Goal: Information Seeking & Learning: Learn about a topic

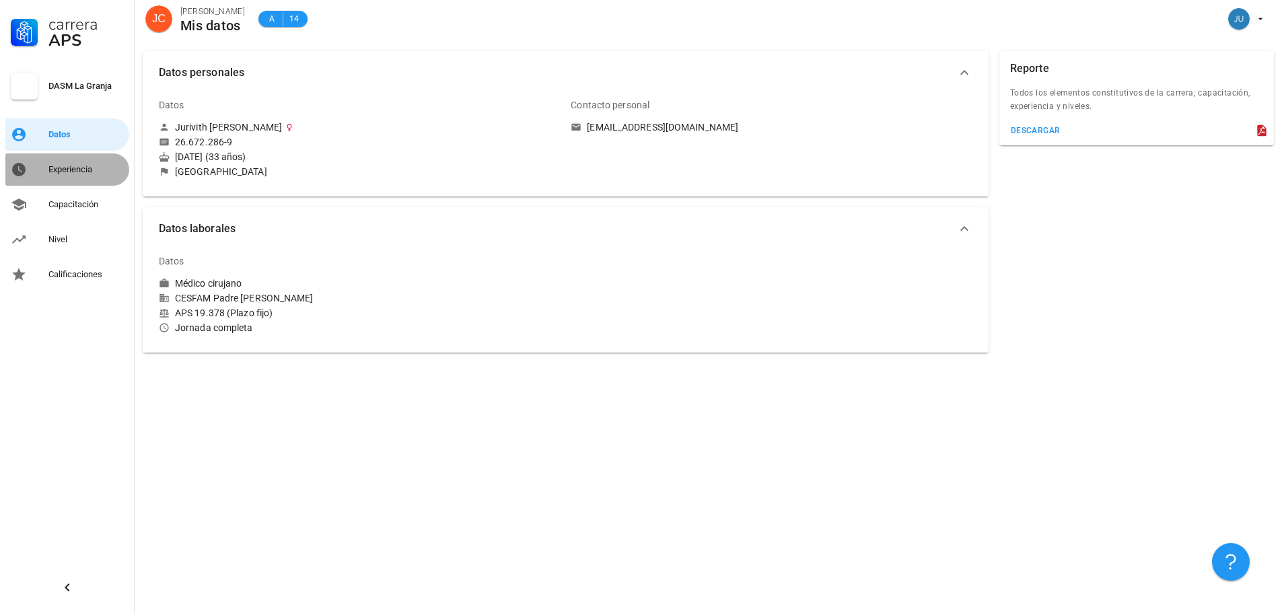
click at [80, 169] on div "Experiencia" at bounding box center [85, 169] width 75 height 11
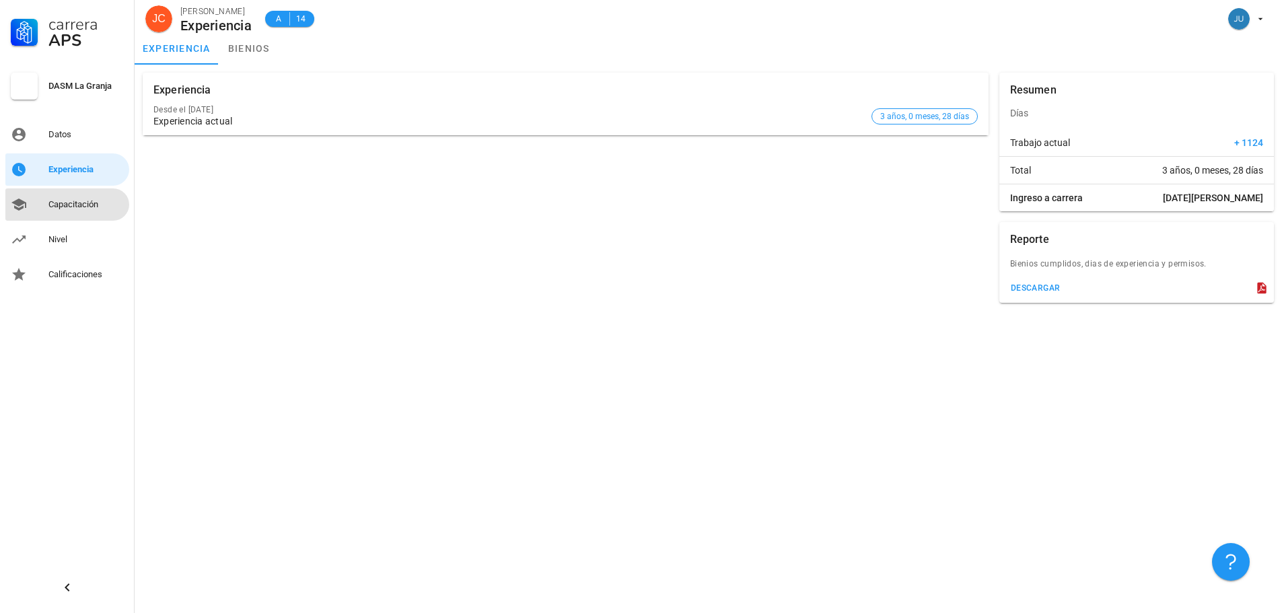
click at [75, 211] on div "Capacitación" at bounding box center [85, 205] width 75 height 22
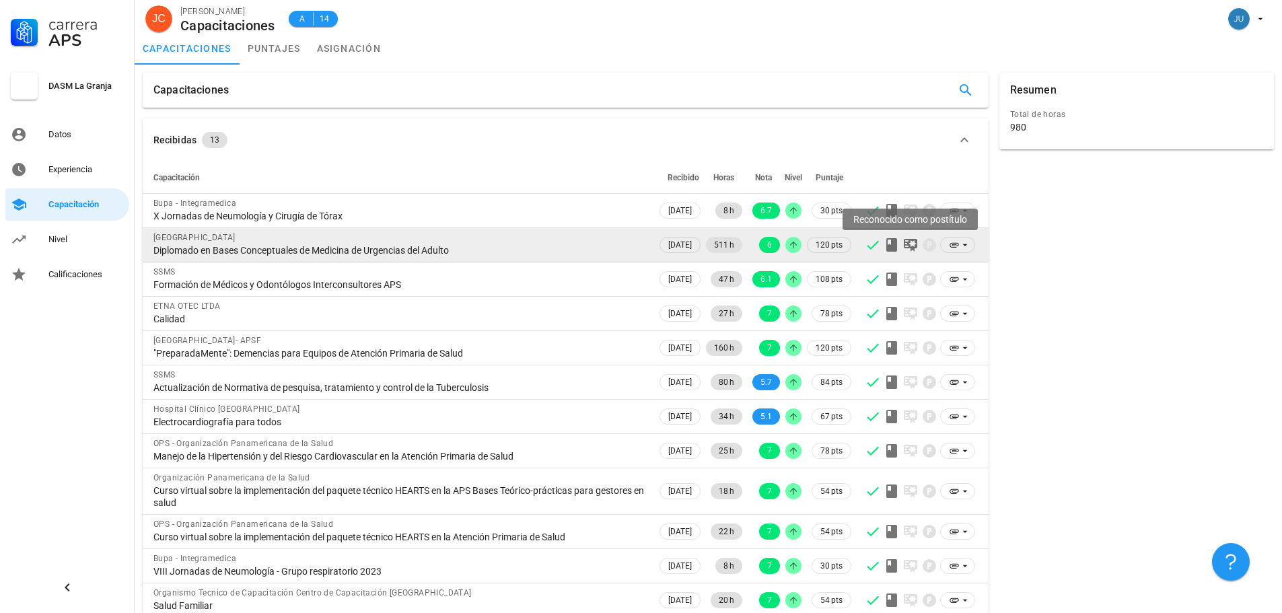
click at [913, 243] on icon at bounding box center [911, 245] width 16 height 16
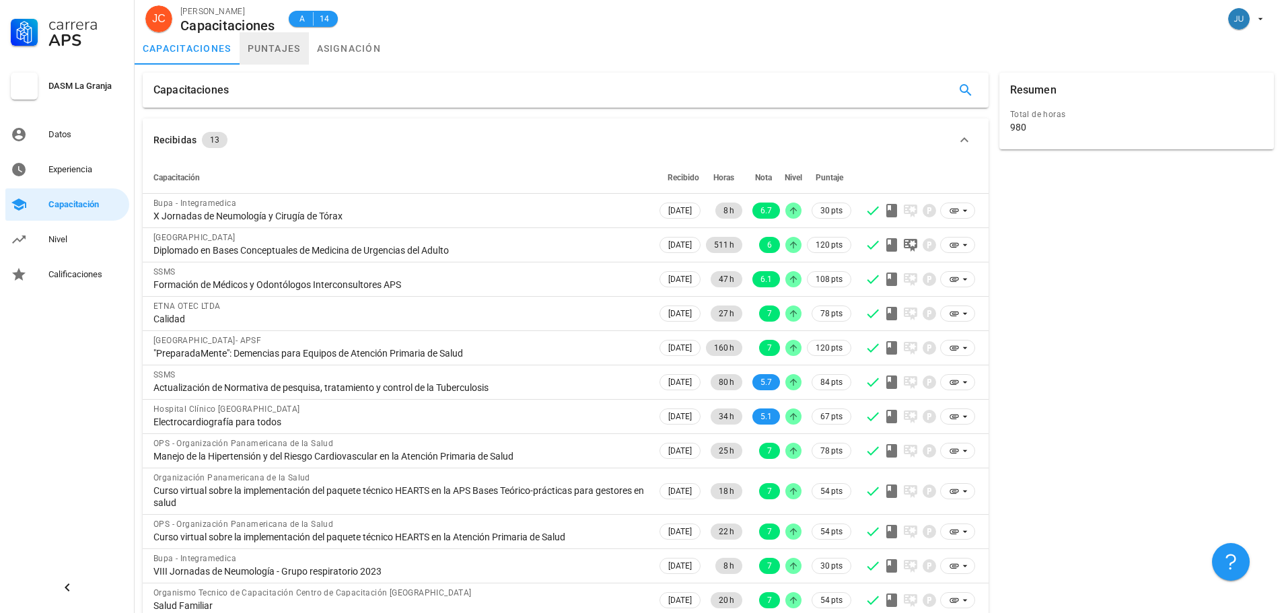
click at [285, 54] on link "puntajes" at bounding box center [274, 48] width 69 height 32
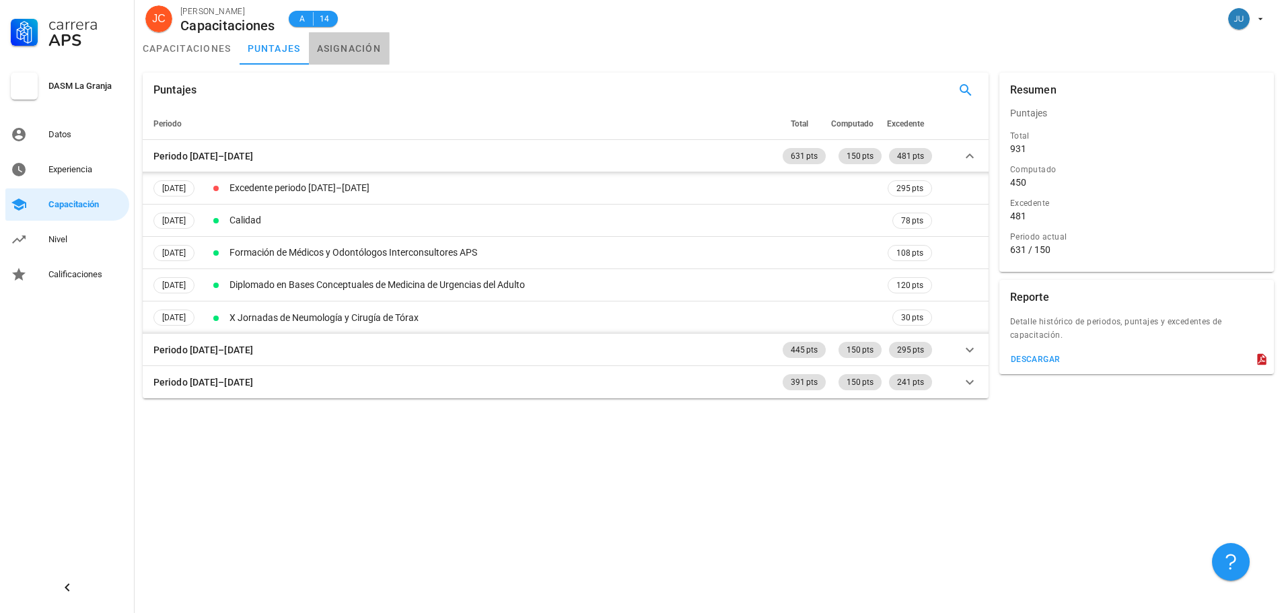
click at [357, 45] on link "asignación" at bounding box center [349, 48] width 81 height 32
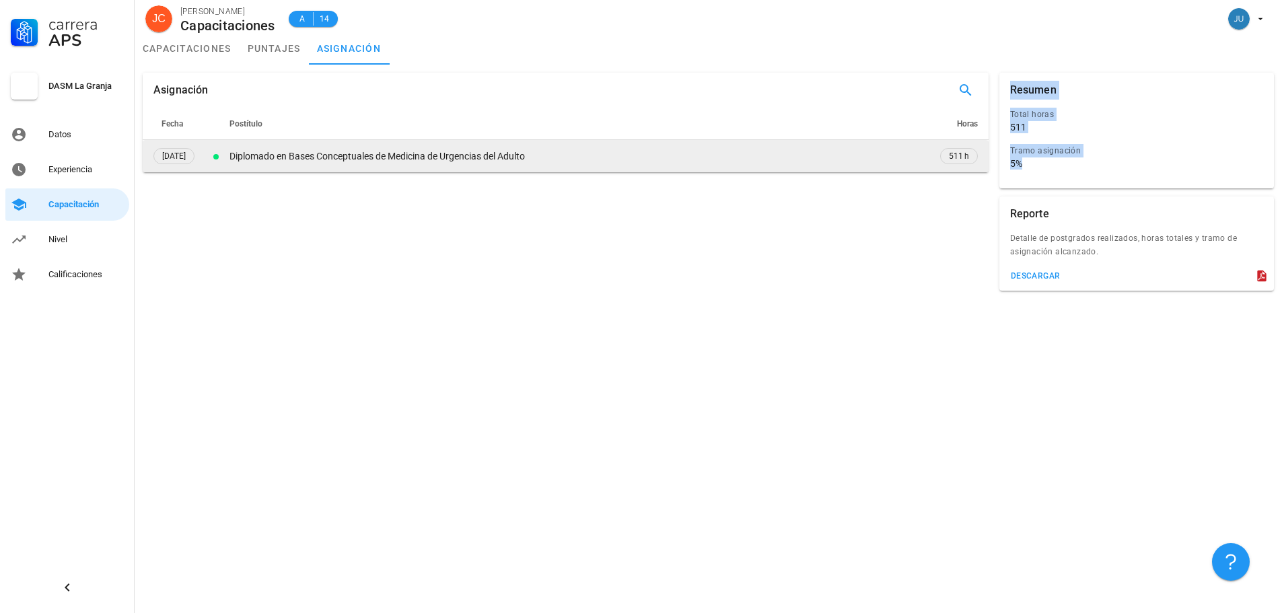
drag, startPoint x: 1026, startPoint y: 165, endPoint x: 984, endPoint y: 141, distance: 47.9
click at [984, 141] on div "Asignación Fecha Postítulo Horas [DATE] Diplomado en Bases Conceptuales de Medi…" at bounding box center [708, 181] width 1142 height 229
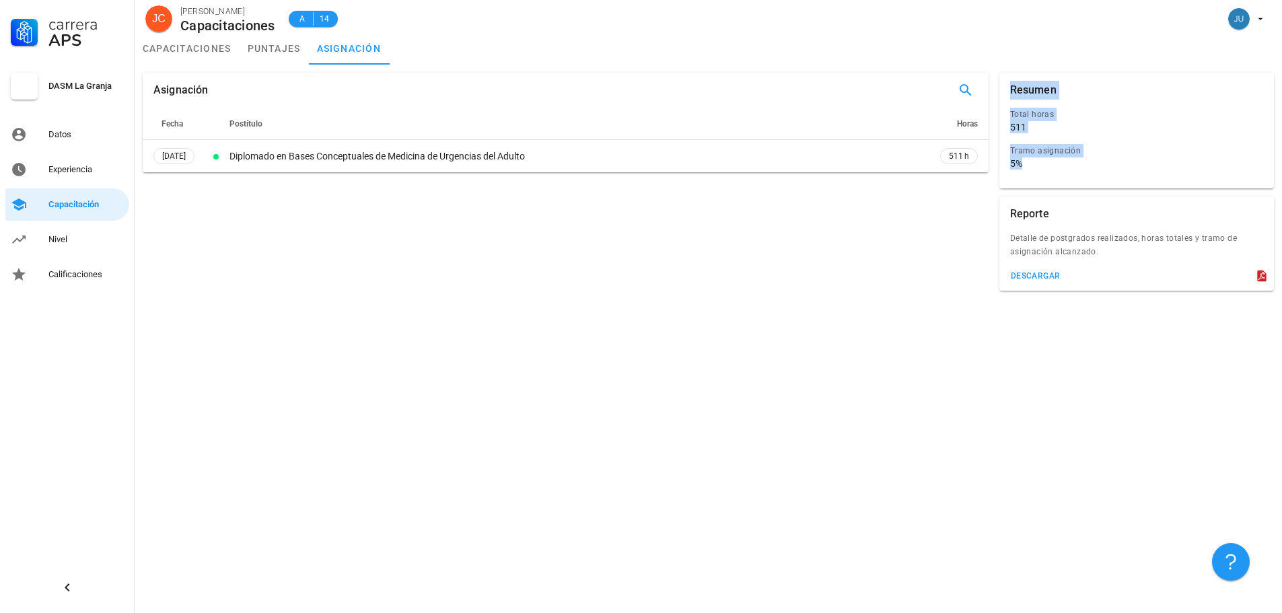
click at [1026, 155] on div "Tramo asignación" at bounding box center [1131, 150] width 242 height 13
